Goal: Task Accomplishment & Management: Use online tool/utility

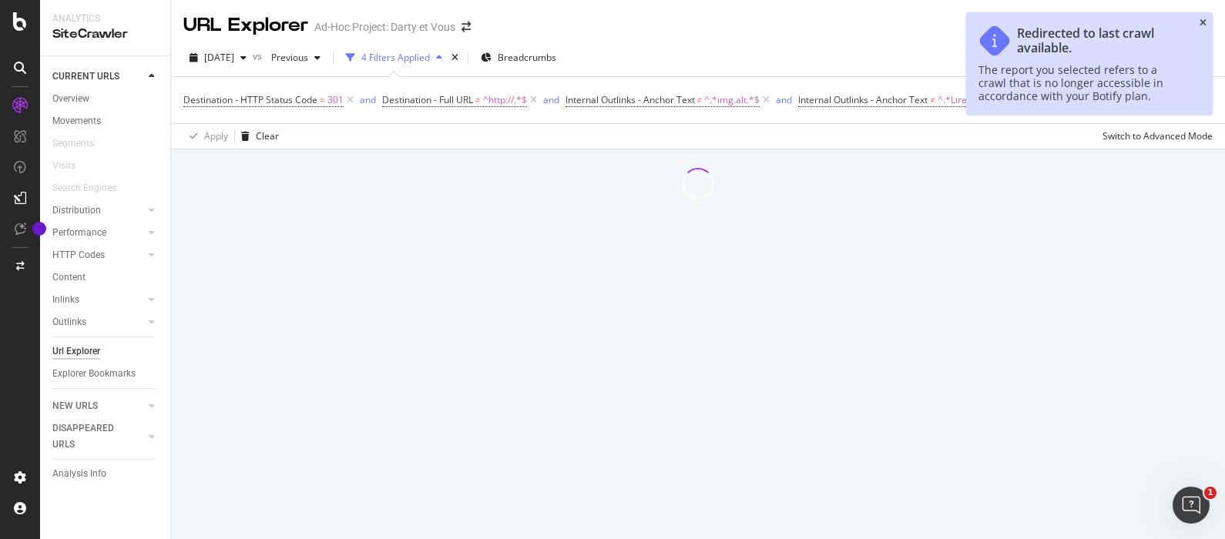
click at [1199, 19] on icon "close toast" at bounding box center [1202, 22] width 7 height 9
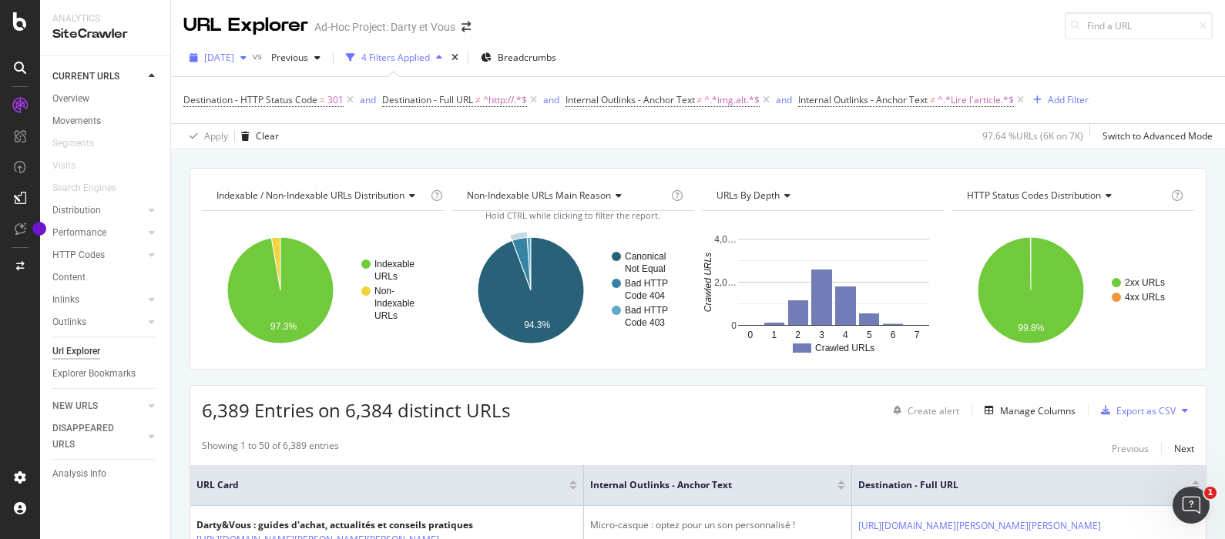
click at [234, 55] on span "[DATE]" at bounding box center [219, 57] width 30 height 13
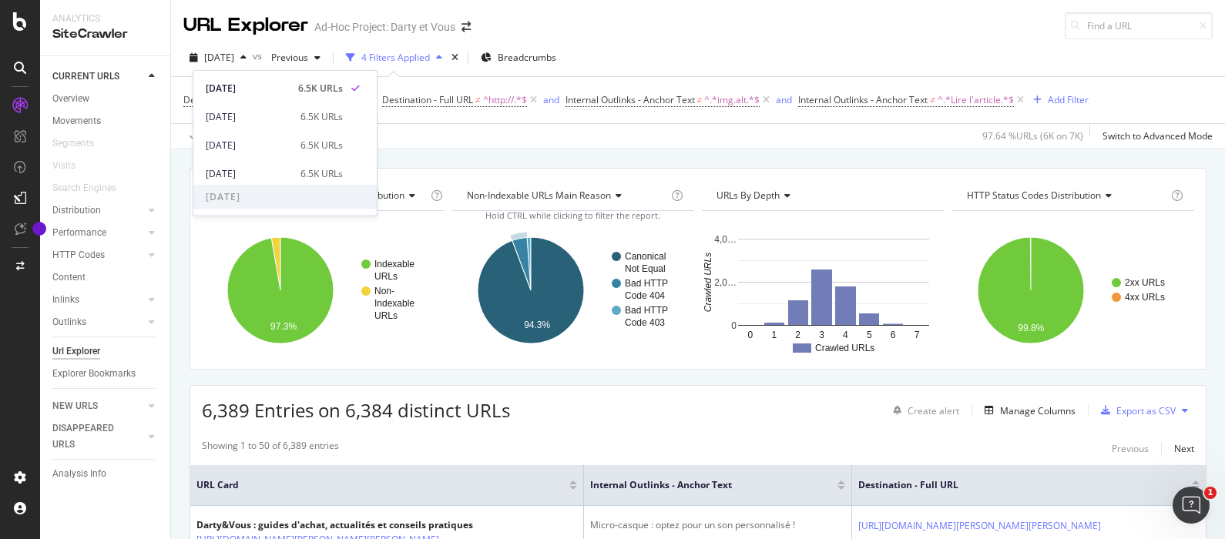
click at [753, 35] on div "URL Explorer Ad-Hoc Project: [PERSON_NAME] et Vous" at bounding box center [698, 19] width 1054 height 39
